Goal: Book appointment/travel/reservation

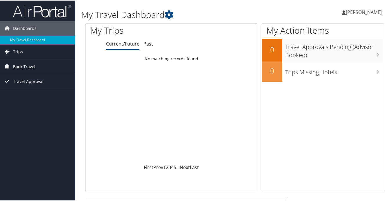
click at [23, 65] on span "Book Travel" at bounding box center [24, 66] width 22 height 14
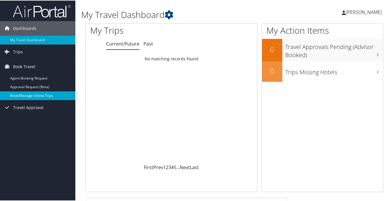
click at [24, 94] on link "Book/Manage Online Trips" at bounding box center [37, 95] width 75 height 9
